Goal: Transaction & Acquisition: Purchase product/service

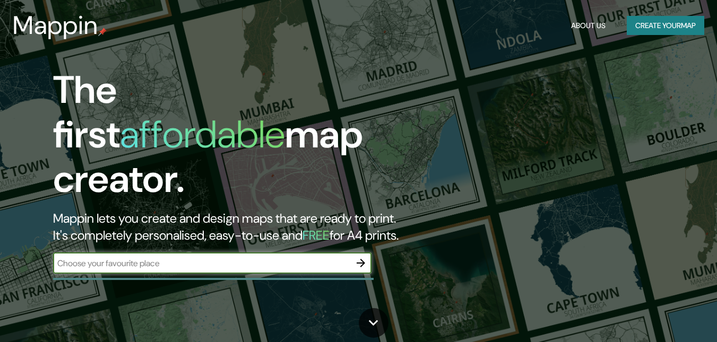
click at [165, 257] on input "text" at bounding box center [201, 263] width 297 height 12
type input "popayan"
click at [369, 253] on button "button" at bounding box center [360, 263] width 21 height 21
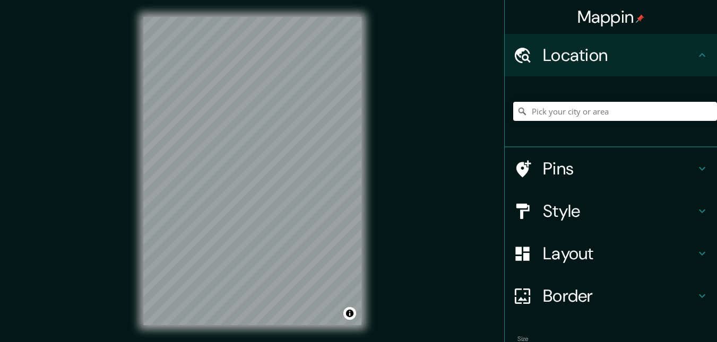
click at [551, 206] on h4 "Style" at bounding box center [619, 211] width 153 height 21
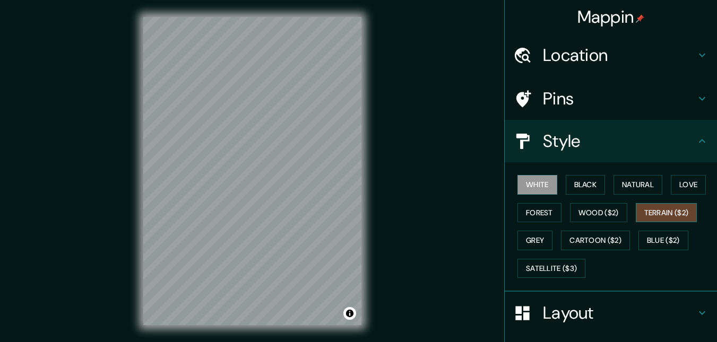
click at [646, 210] on button "Terrain ($2)" at bounding box center [667, 213] width 62 height 20
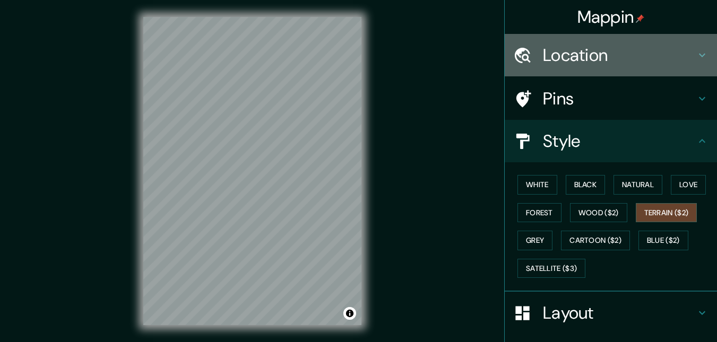
click at [532, 55] on div at bounding box center [528, 55] width 30 height 19
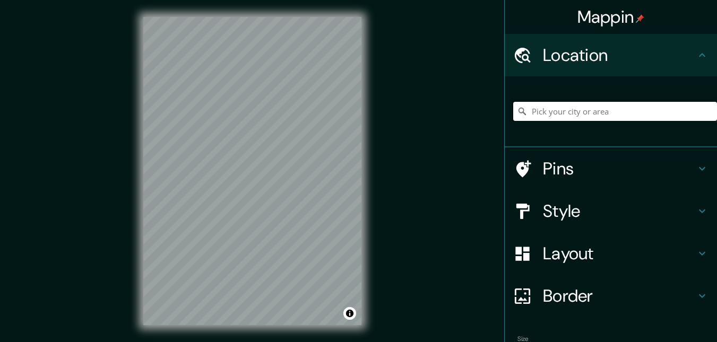
click at [563, 114] on input "Pick your city or area" at bounding box center [615, 111] width 204 height 19
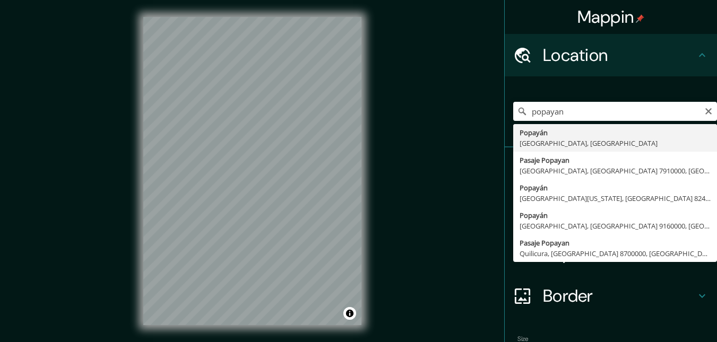
type input "Popayán, [GEOGRAPHIC_DATA], [GEOGRAPHIC_DATA]"
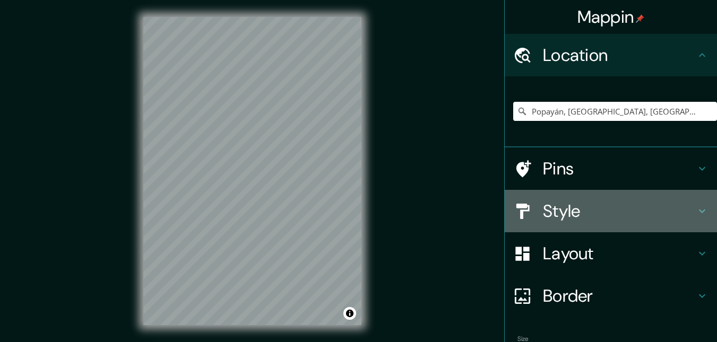
click at [574, 209] on h4 "Style" at bounding box center [619, 211] width 153 height 21
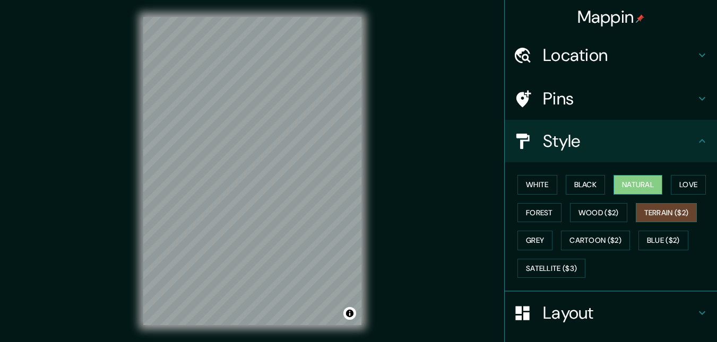
click at [639, 179] on button "Natural" at bounding box center [637, 185] width 49 height 20
click at [532, 188] on button "White" at bounding box center [537, 185] width 40 height 20
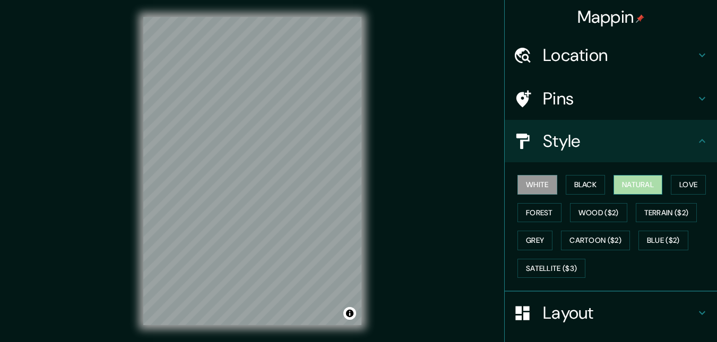
click at [647, 192] on button "Natural" at bounding box center [637, 185] width 49 height 20
click at [530, 183] on button "White" at bounding box center [537, 185] width 40 height 20
click at [582, 178] on button "Black" at bounding box center [586, 185] width 40 height 20
click at [520, 185] on button "White" at bounding box center [537, 185] width 40 height 20
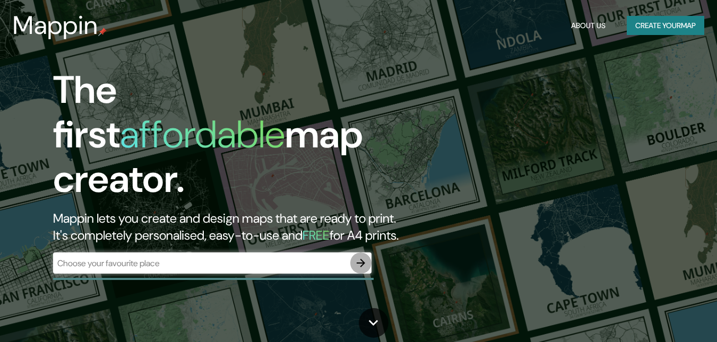
click at [356, 257] on icon "button" at bounding box center [361, 263] width 13 height 13
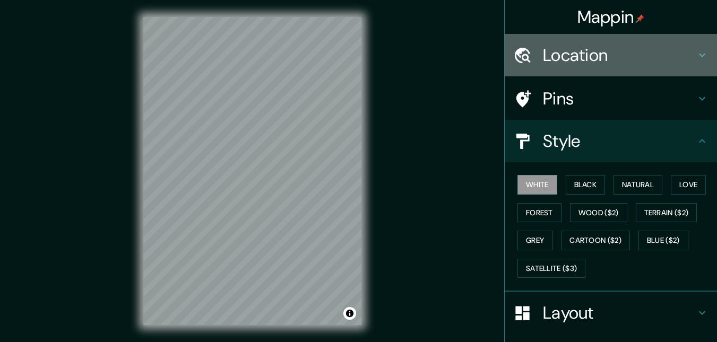
click at [576, 55] on h4 "Location" at bounding box center [619, 55] width 153 height 21
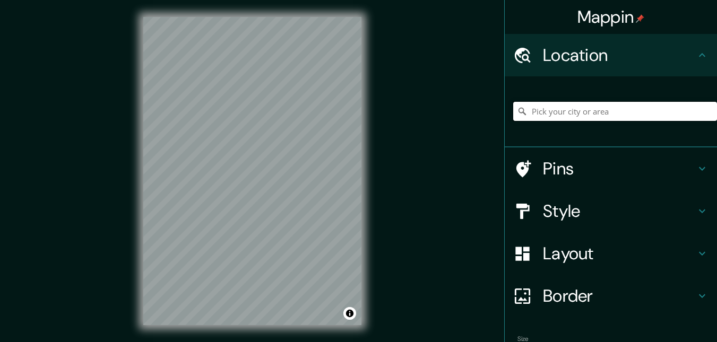
click at [577, 117] on input "Pick your city or area" at bounding box center [615, 111] width 204 height 19
type input "Popayán, [GEOGRAPHIC_DATA], [GEOGRAPHIC_DATA]"
click at [696, 58] on icon at bounding box center [702, 55] width 13 height 13
click at [577, 175] on h4 "Pins" at bounding box center [619, 168] width 153 height 21
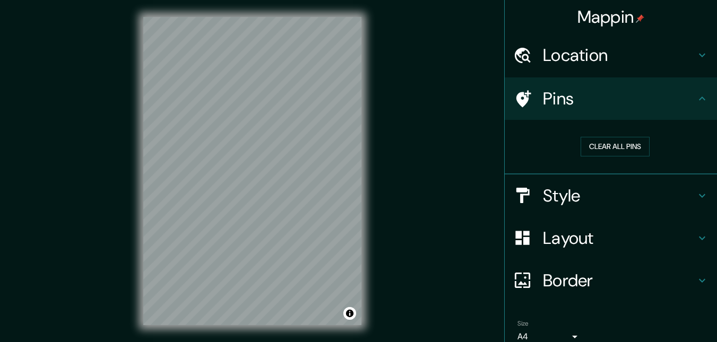
click at [667, 105] on h4 "Pins" at bounding box center [619, 98] width 153 height 21
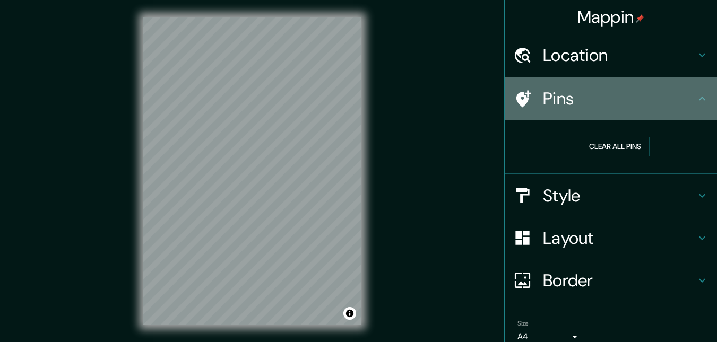
click at [696, 96] on icon at bounding box center [702, 98] width 13 height 13
click at [699, 100] on icon at bounding box center [702, 98] width 13 height 13
click at [623, 96] on h4 "Pins" at bounding box center [619, 98] width 153 height 21
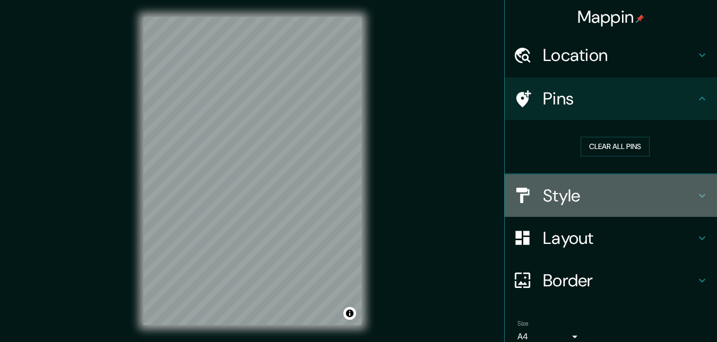
click at [580, 193] on h4 "Style" at bounding box center [619, 195] width 153 height 21
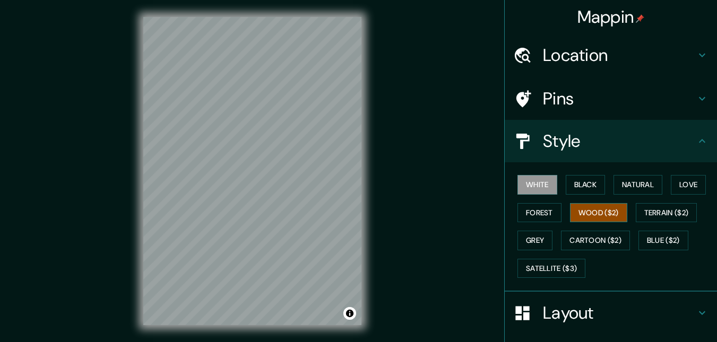
scroll to position [53, 0]
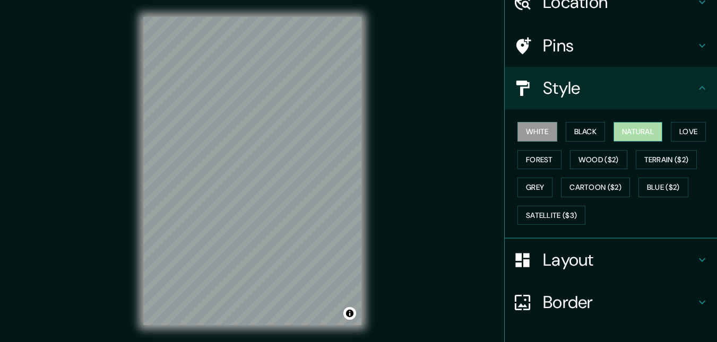
click at [636, 133] on button "Natural" at bounding box center [637, 132] width 49 height 20
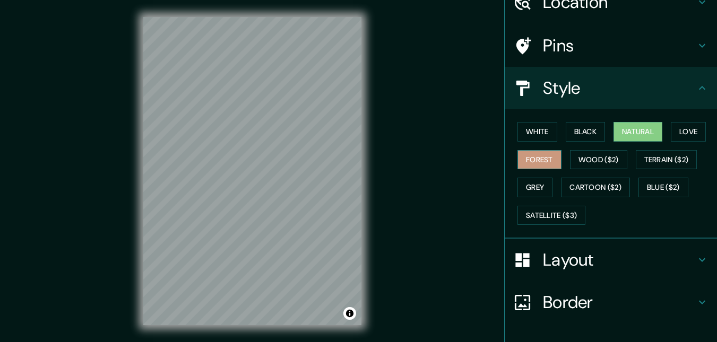
click at [545, 155] on button "Forest" at bounding box center [539, 160] width 44 height 20
click at [600, 158] on button "Wood ($2)" at bounding box center [598, 160] width 57 height 20
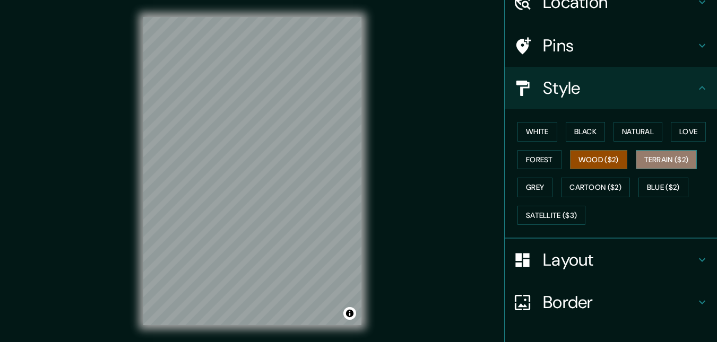
click at [649, 160] on button "Terrain ($2)" at bounding box center [667, 160] width 62 height 20
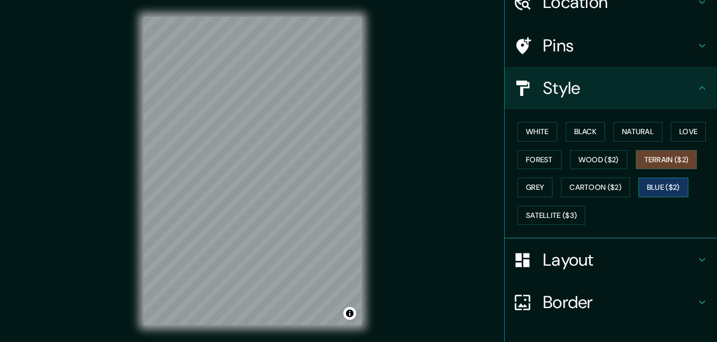
click at [650, 188] on button "Blue ($2)" at bounding box center [663, 188] width 50 height 20
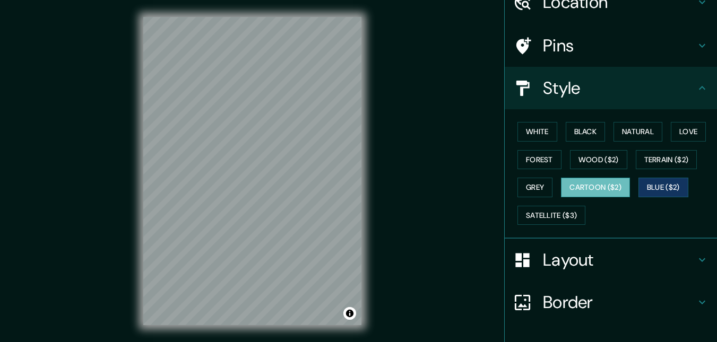
click at [603, 188] on button "Cartoon ($2)" at bounding box center [595, 188] width 69 height 20
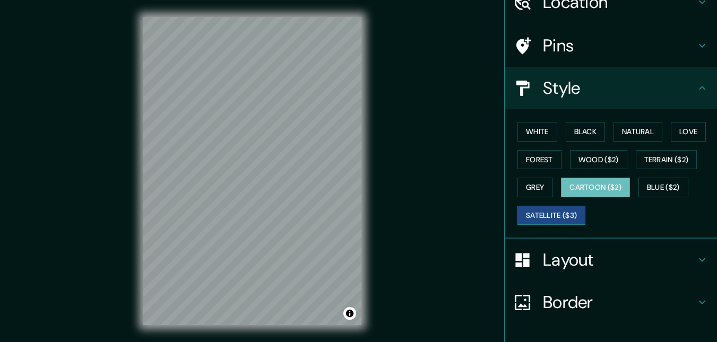
click at [568, 216] on button "Satellite ($3)" at bounding box center [551, 216] width 68 height 20
click at [609, 185] on button "Cartoon ($2)" at bounding box center [595, 188] width 69 height 20
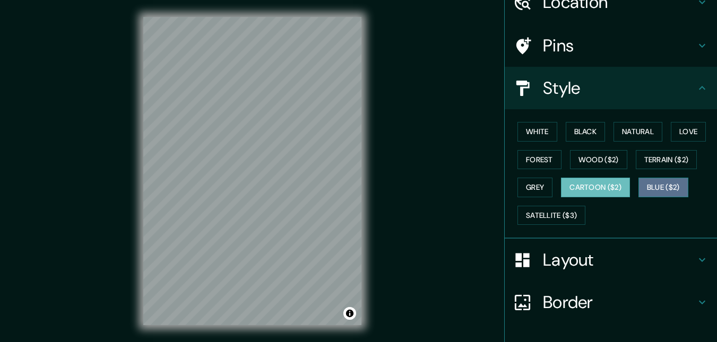
click at [643, 184] on button "Blue ($2)" at bounding box center [663, 188] width 50 height 20
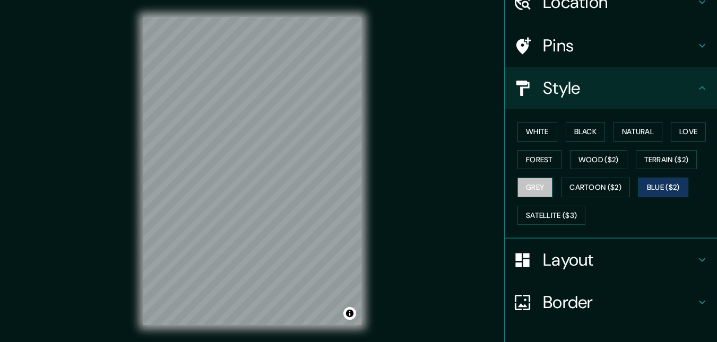
click at [526, 184] on button "Grey" at bounding box center [534, 188] width 35 height 20
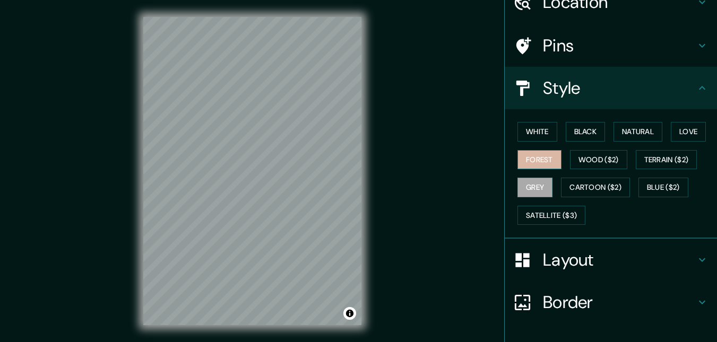
click at [529, 163] on button "Forest" at bounding box center [539, 160] width 44 height 20
click at [539, 136] on button "White" at bounding box center [537, 132] width 40 height 20
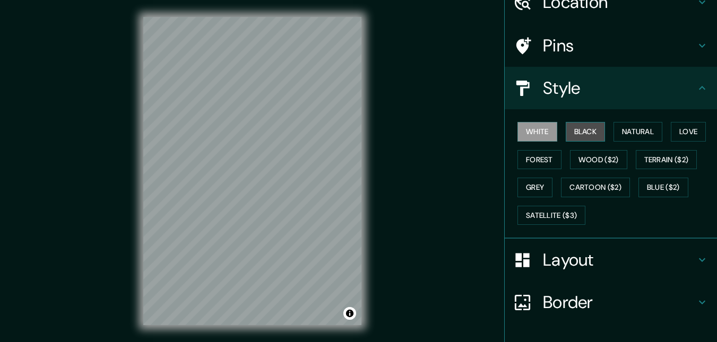
click at [573, 132] on button "Black" at bounding box center [586, 132] width 40 height 20
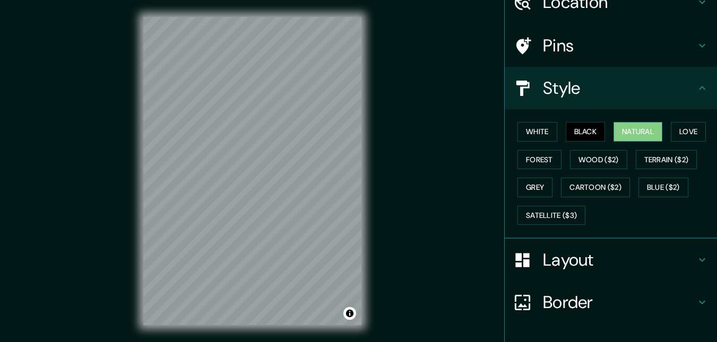
click at [618, 130] on button "Natural" at bounding box center [637, 132] width 49 height 20
click at [684, 130] on button "Love" at bounding box center [688, 132] width 35 height 20
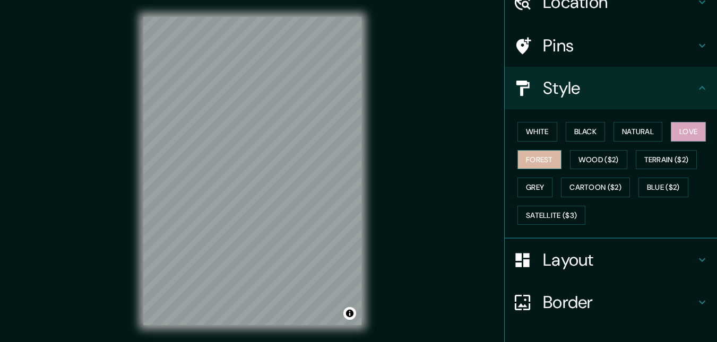
click at [535, 161] on button "Forest" at bounding box center [539, 160] width 44 height 20
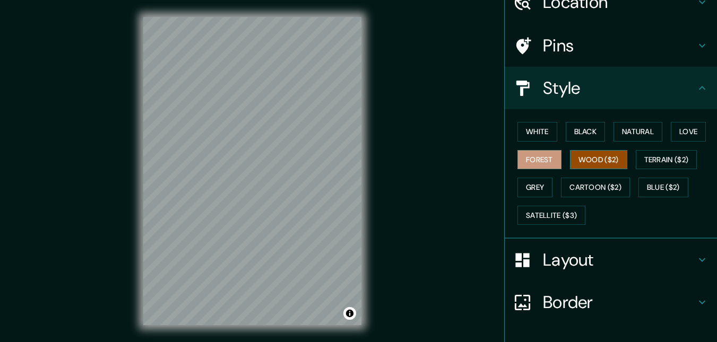
click at [598, 161] on button "Wood ($2)" at bounding box center [598, 160] width 57 height 20
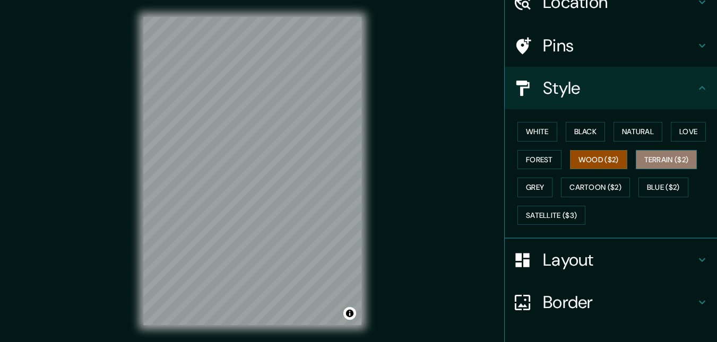
click at [650, 158] on button "Terrain ($2)" at bounding box center [667, 160] width 62 height 20
click at [531, 177] on div "White Black Natural Love Forest Wood ($2) Terrain ($2) Grey Cartoon ($2) Blue (…" at bounding box center [615, 173] width 204 height 111
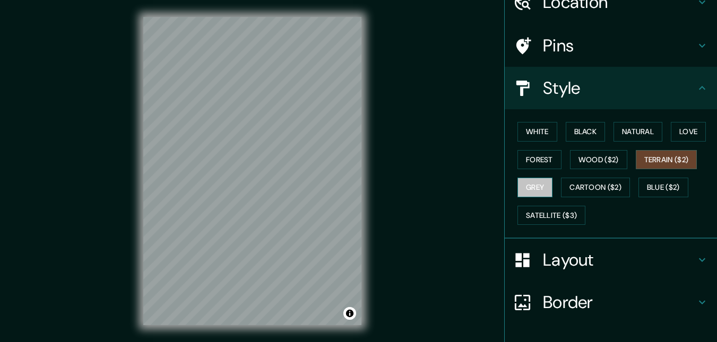
click at [531, 184] on button "Grey" at bounding box center [534, 188] width 35 height 20
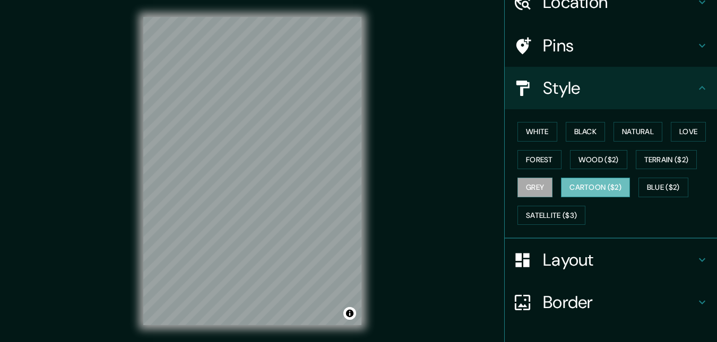
click at [590, 184] on button "Cartoon ($2)" at bounding box center [595, 188] width 69 height 20
click at [530, 190] on button "Grey" at bounding box center [534, 188] width 35 height 20
click at [696, 92] on icon at bounding box center [702, 88] width 13 height 13
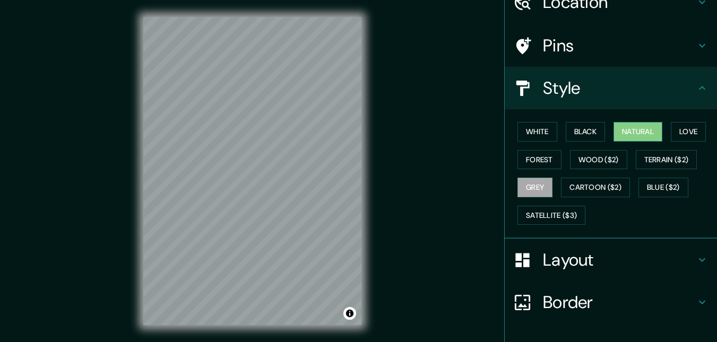
click at [642, 131] on button "Natural" at bounding box center [637, 132] width 49 height 20
click at [577, 186] on button "Cartoon ($2)" at bounding box center [595, 188] width 69 height 20
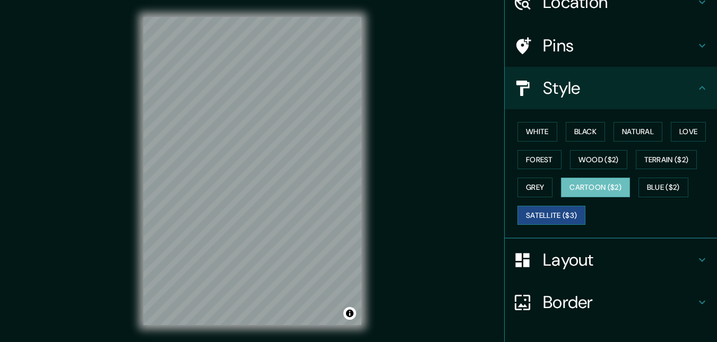
click at [544, 215] on button "Satellite ($3)" at bounding box center [551, 216] width 68 height 20
click at [589, 263] on h4 "Layout" at bounding box center [619, 259] width 153 height 21
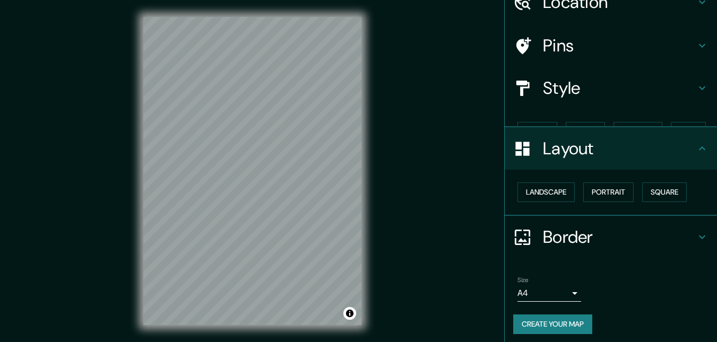
scroll to position [39, 0]
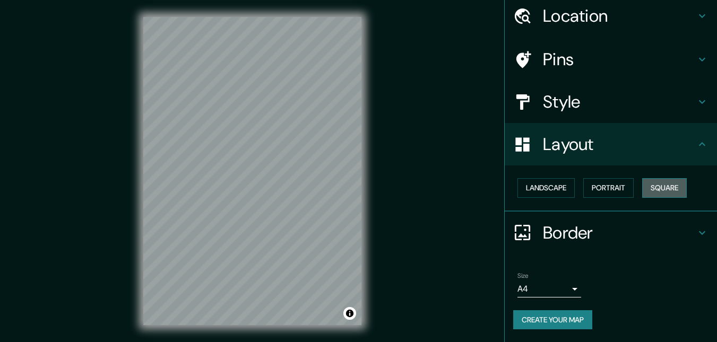
click at [661, 185] on button "Square" at bounding box center [664, 188] width 45 height 20
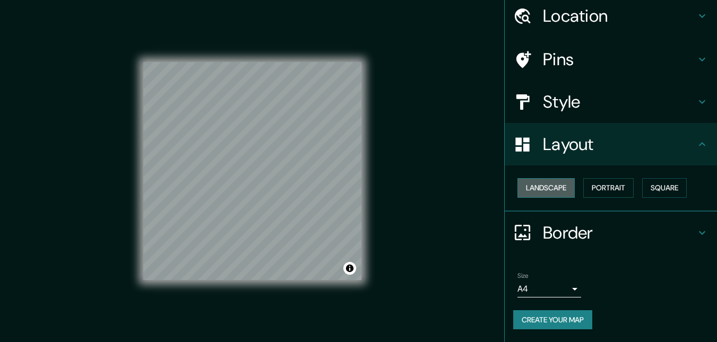
click at [543, 183] on button "Landscape" at bounding box center [545, 188] width 57 height 20
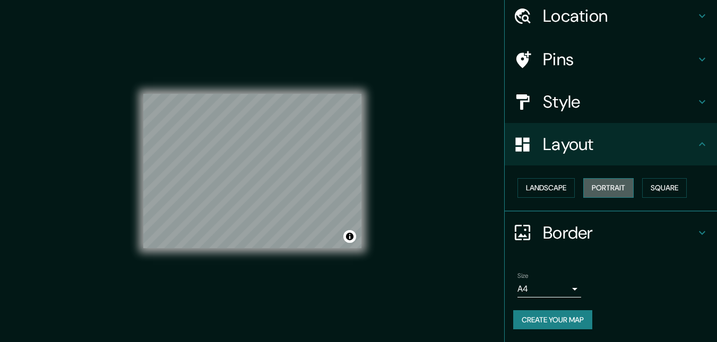
click at [606, 188] on button "Portrait" at bounding box center [608, 188] width 50 height 20
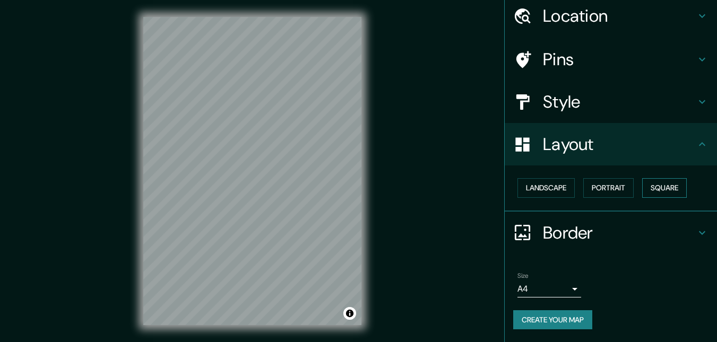
click at [653, 190] on button "Square" at bounding box center [664, 188] width 45 height 20
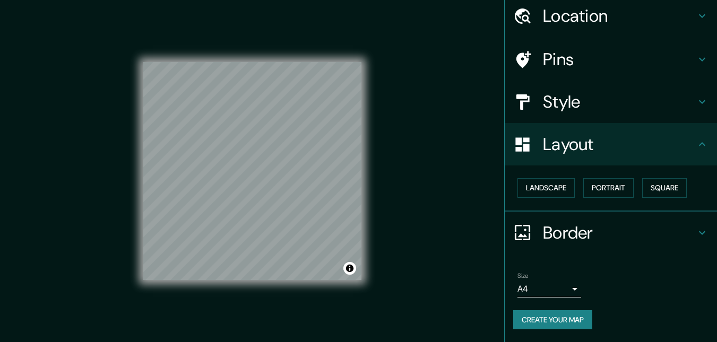
drag, startPoint x: 407, startPoint y: 229, endPoint x: 430, endPoint y: 267, distance: 45.1
click at [430, 267] on div "Mappin Location [GEOGRAPHIC_DATA], [GEOGRAPHIC_DATA], [GEOGRAPHIC_DATA] [GEOGRA…" at bounding box center [358, 179] width 717 height 359
